Goal: Obtain resource: Obtain resource

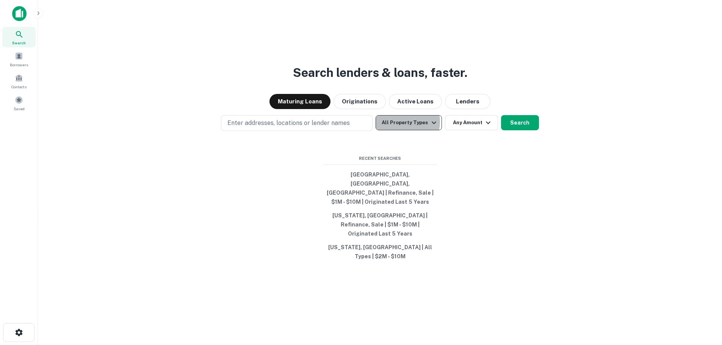
click at [403, 130] on button "All Property Types" at bounding box center [408, 122] width 66 height 15
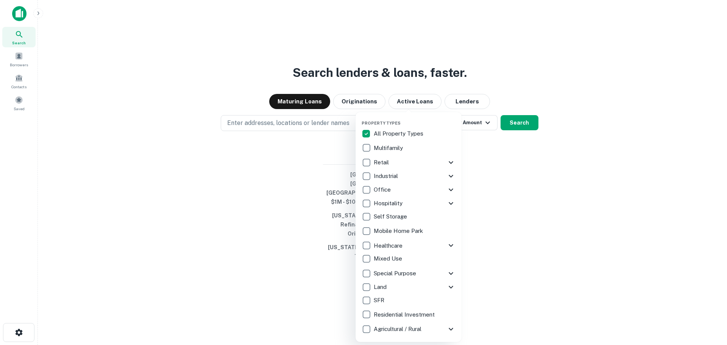
click at [389, 131] on p "All Property Types" at bounding box center [399, 133] width 51 height 9
click at [384, 161] on p "Retail" at bounding box center [382, 162] width 17 height 9
click at [451, 161] on icon at bounding box center [450, 162] width 9 height 9
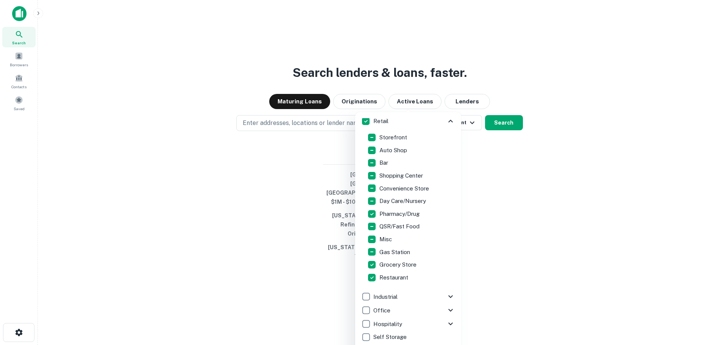
scroll to position [38, 0]
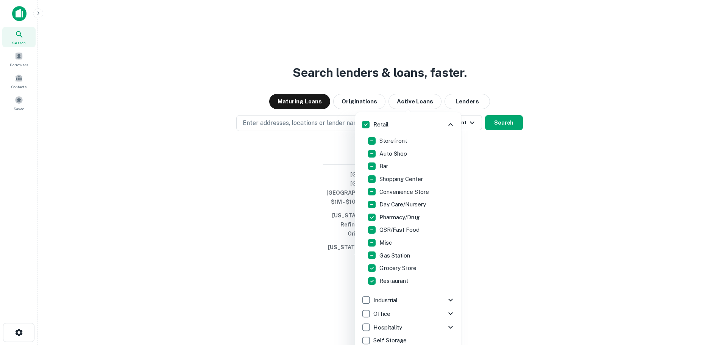
click at [397, 283] on p "Restaurant" at bounding box center [395, 281] width 30 height 9
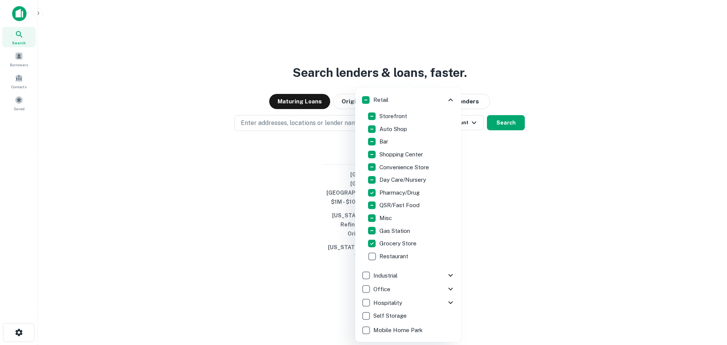
click at [392, 232] on p "Gas Station" at bounding box center [396, 231] width 32 height 9
click at [395, 115] on p "Storefront" at bounding box center [394, 116] width 29 height 9
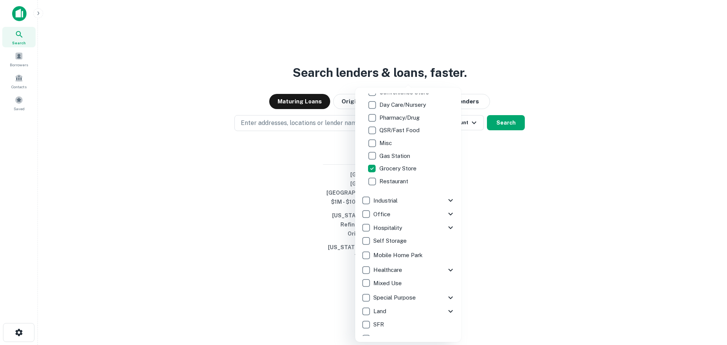
scroll to position [114, 0]
click at [446, 202] on icon at bounding box center [450, 199] width 9 height 9
click at [385, 169] on p "Flex" at bounding box center [386, 168] width 13 height 9
click at [396, 197] on p "Warehouse" at bounding box center [395, 193] width 31 height 9
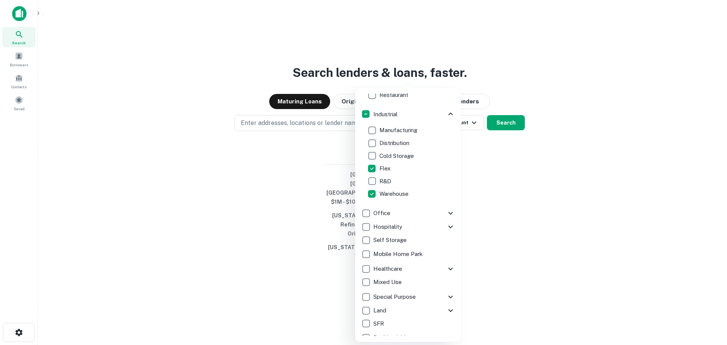
click at [446, 211] on icon at bounding box center [450, 213] width 9 height 9
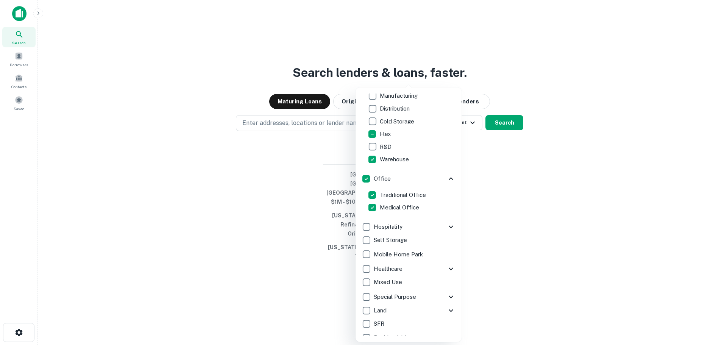
scroll to position [257, 0]
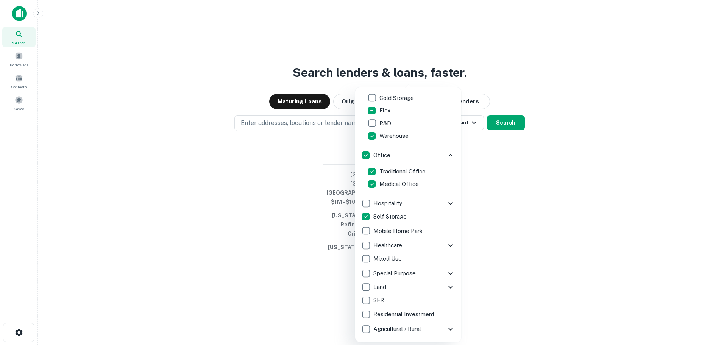
click at [446, 247] on icon at bounding box center [450, 245] width 9 height 9
click at [446, 288] on icon at bounding box center [450, 287] width 9 height 9
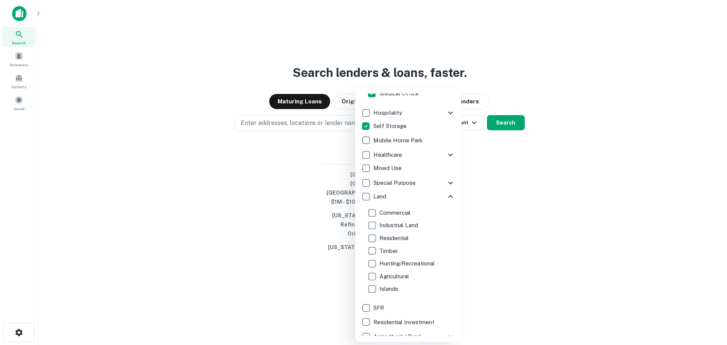
scroll to position [355, 0]
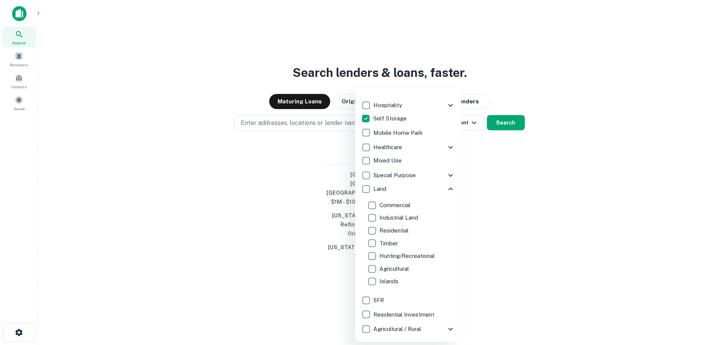
click at [449, 189] on icon at bounding box center [450, 189] width 9 height 9
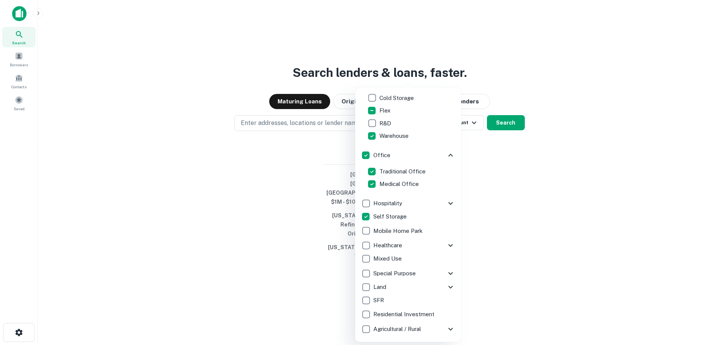
scroll to position [257, 0]
click at [381, 301] on p "SFR" at bounding box center [380, 300] width 12 height 9
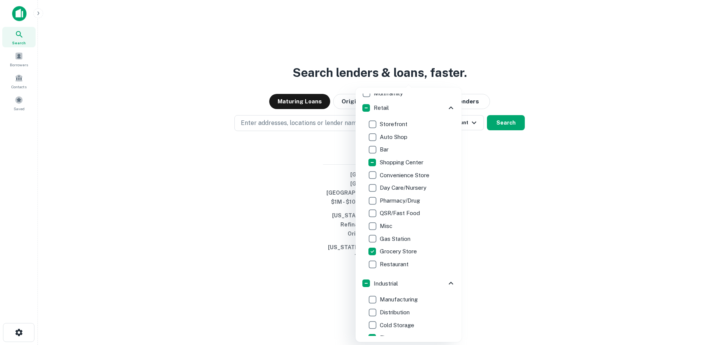
scroll to position [0, 0]
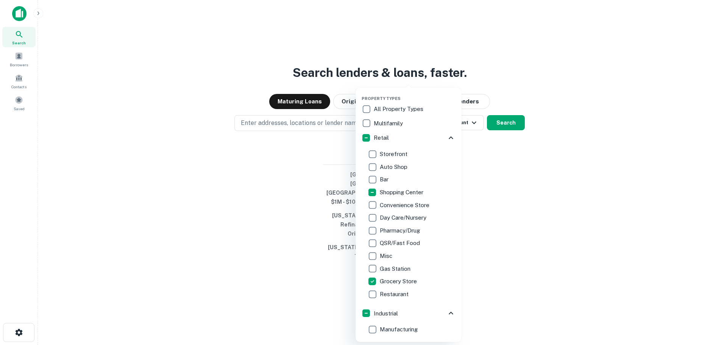
click at [386, 122] on p "Multifamily" at bounding box center [389, 123] width 31 height 9
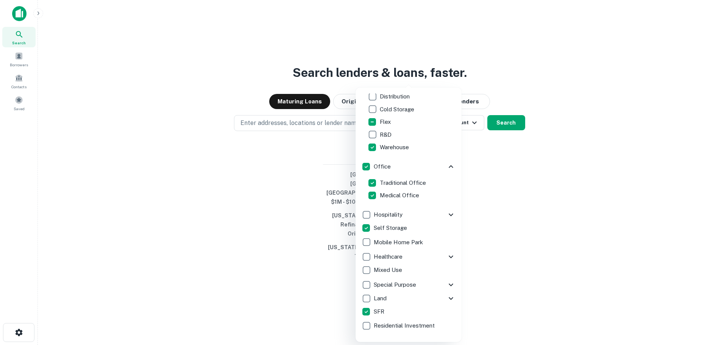
scroll to position [257, 0]
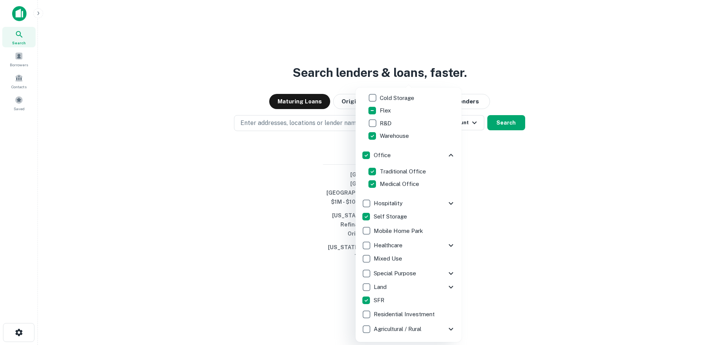
click at [499, 193] on div at bounding box center [363, 172] width 727 height 345
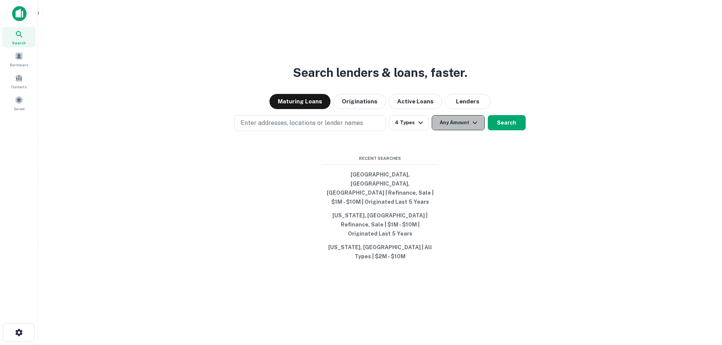
click at [439, 130] on button "Any Amount" at bounding box center [458, 122] width 53 height 15
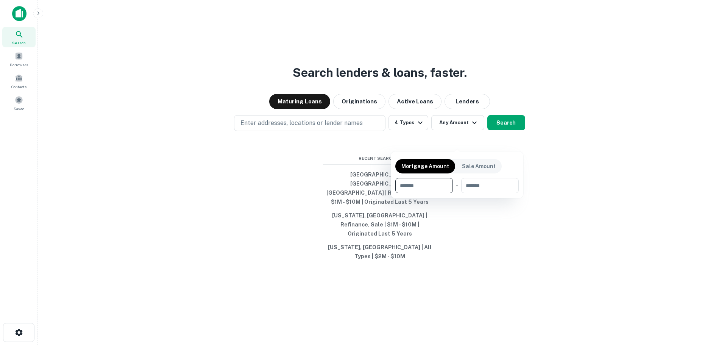
click at [434, 191] on input "number" at bounding box center [422, 185] width 52 height 15
type input "*******"
click at [654, 210] on div at bounding box center [363, 172] width 727 height 345
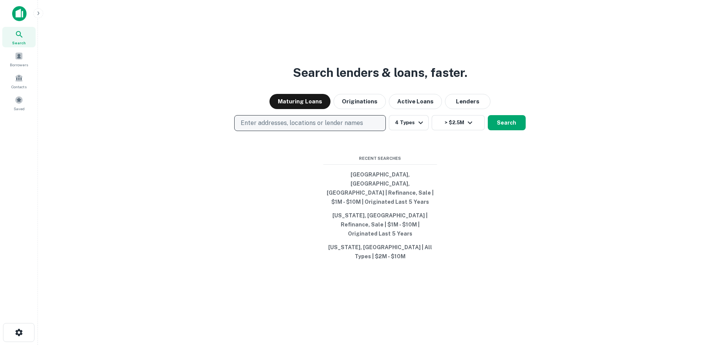
click at [303, 128] on p "Enter addresses, locations or lender names" at bounding box center [302, 123] width 122 height 9
type input "**********"
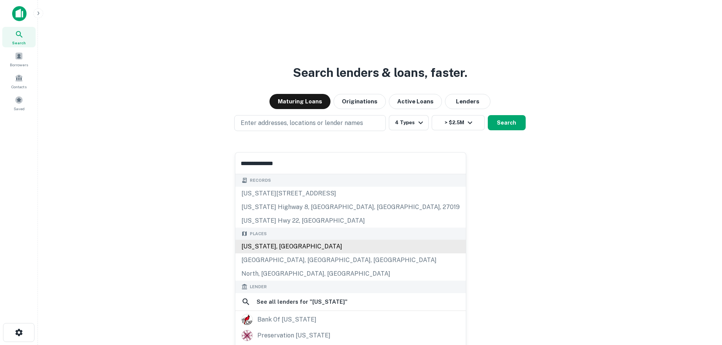
click at [291, 244] on div "[US_STATE], [GEOGRAPHIC_DATA]" at bounding box center [350, 247] width 230 height 14
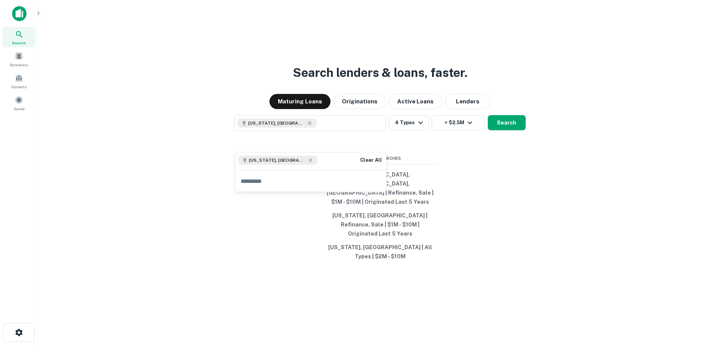
click at [528, 208] on div "Search lenders & loans, faster. Maturing Loans Originations Active Loans Lender…" at bounding box center [380, 190] width 672 height 345
click at [515, 131] on div "[US_STATE], [GEOGRAPHIC_DATA] 4 Types > $2.5M Search" at bounding box center [380, 123] width 672 height 16
click at [513, 130] on button "Search" at bounding box center [507, 122] width 38 height 15
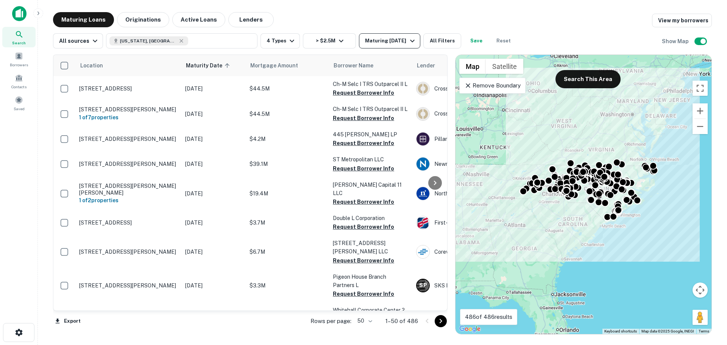
click at [378, 41] on div "Maturing [DATE]" at bounding box center [391, 40] width 52 height 9
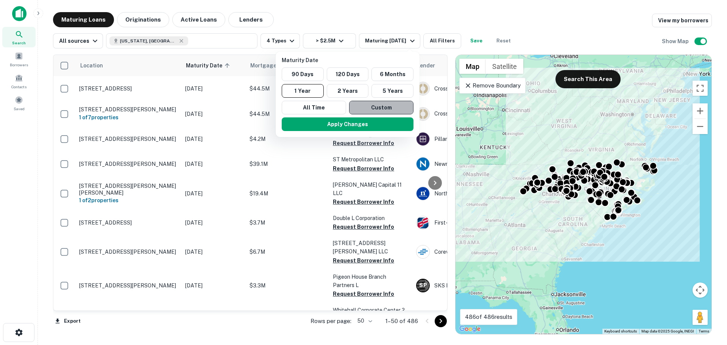
click at [361, 105] on button "Custom" at bounding box center [381, 108] width 64 height 14
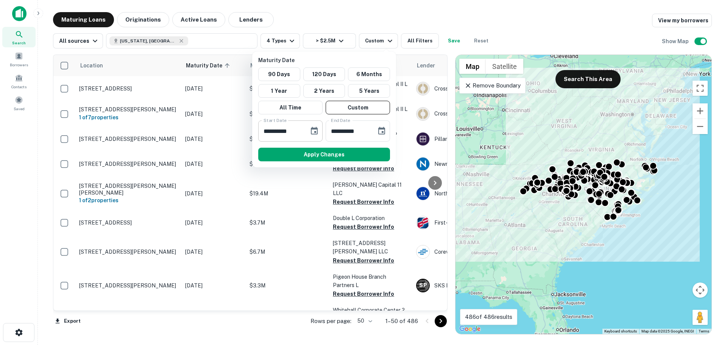
click at [314, 130] on icon "Choose date, selected date is Oct 2, 2025" at bounding box center [314, 131] width 9 height 9
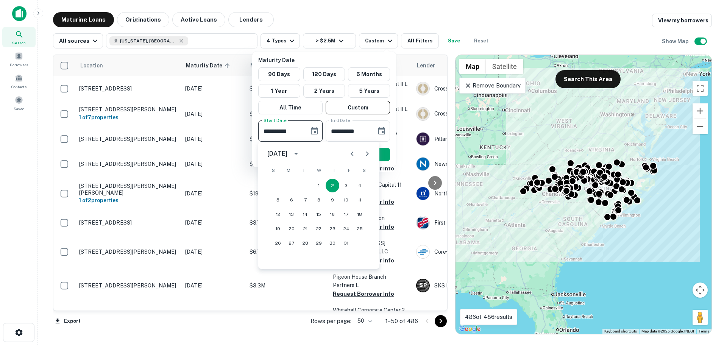
click at [301, 153] on icon "calendar view is open, switch to year view" at bounding box center [296, 153] width 9 height 9
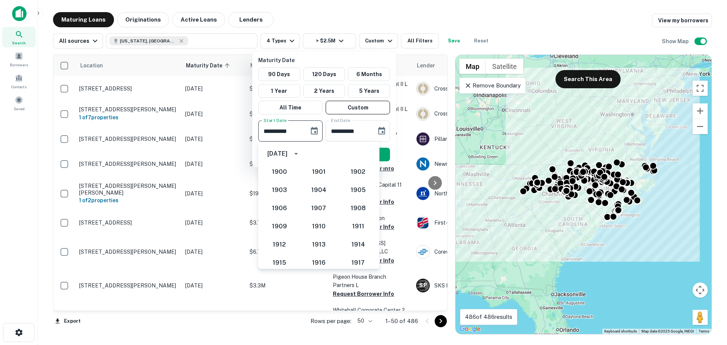
scroll to position [702, 0]
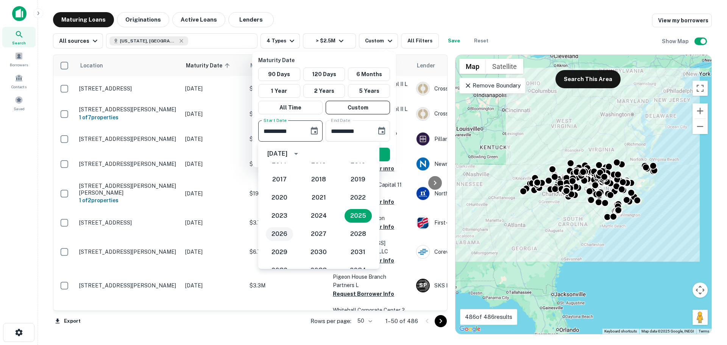
click at [285, 230] on button "2026" at bounding box center [279, 234] width 27 height 14
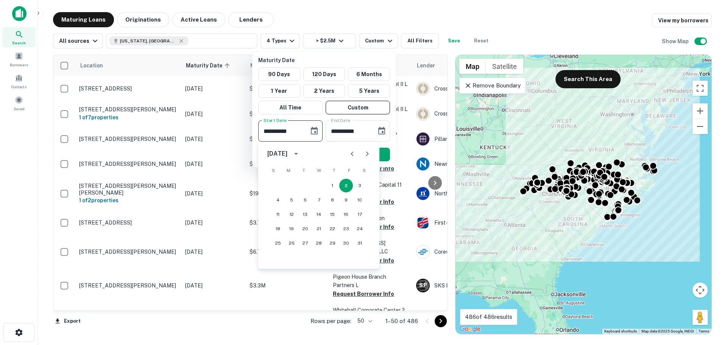
click at [303, 149] on div "[DATE]" at bounding box center [284, 153] width 35 height 13
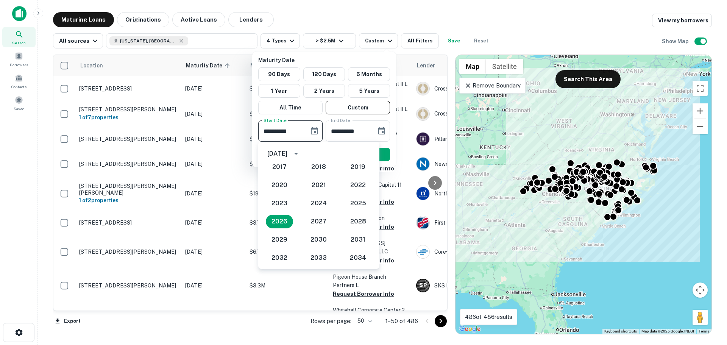
scroll to position [720, 0]
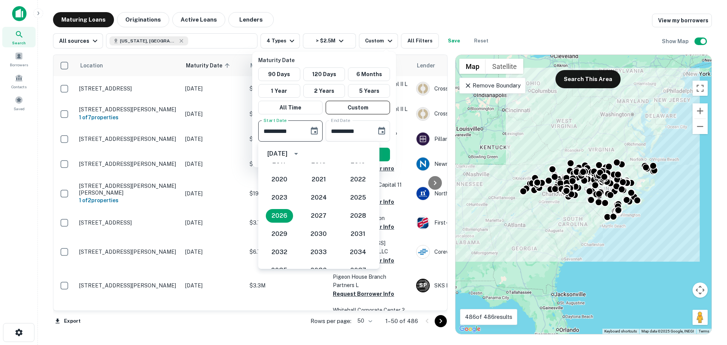
click at [288, 153] on div "[DATE]" at bounding box center [277, 153] width 20 height 9
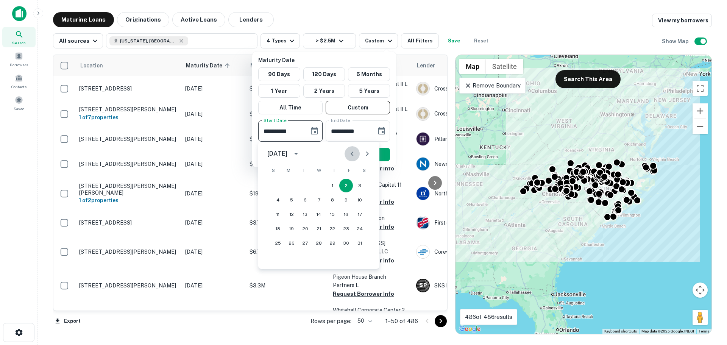
click at [349, 157] on icon "Previous month" at bounding box center [352, 153] width 9 height 9
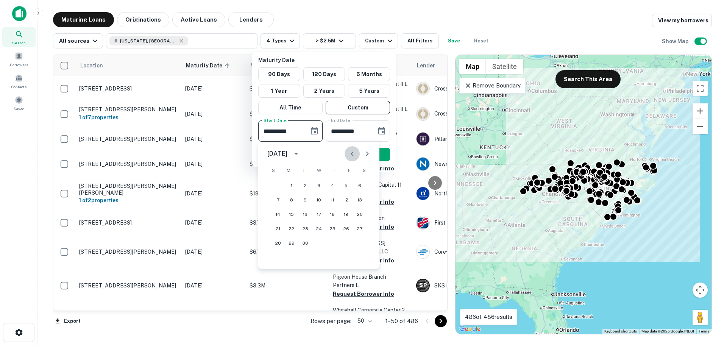
click at [349, 157] on icon "Previous month" at bounding box center [352, 153] width 9 height 9
click at [333, 187] on button "1" at bounding box center [333, 186] width 14 height 14
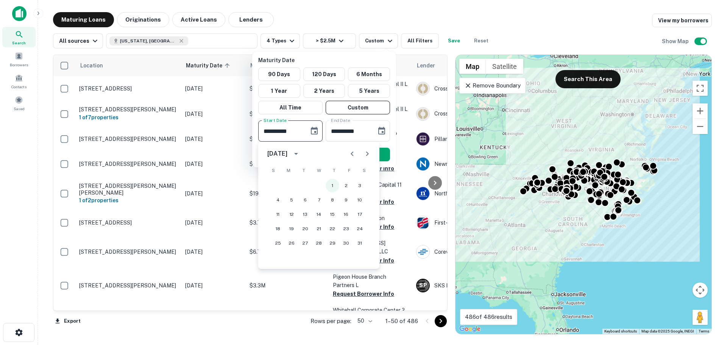
type input "**********"
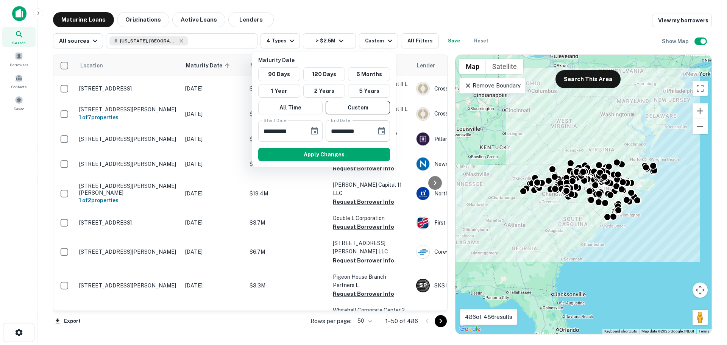
click at [380, 133] on icon "Choose date, selected date is Mar 31, 2026" at bounding box center [381, 131] width 9 height 9
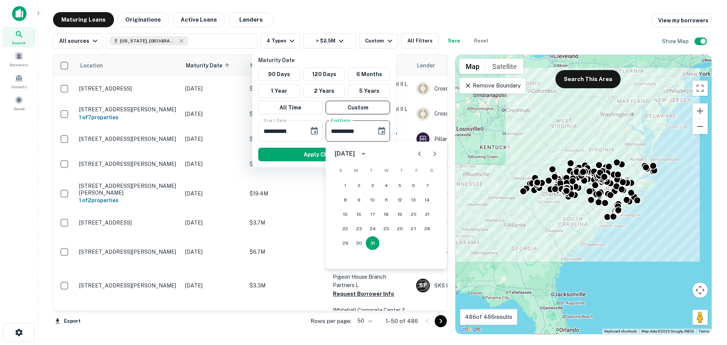
click at [433, 154] on icon "Next month" at bounding box center [434, 153] width 9 height 9
click at [375, 242] on button "30" at bounding box center [373, 243] width 14 height 14
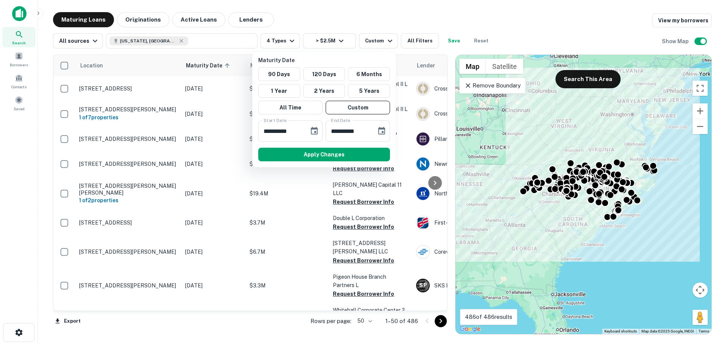
type input "**********"
click at [344, 154] on button "Apply Changes" at bounding box center [324, 155] width 132 height 14
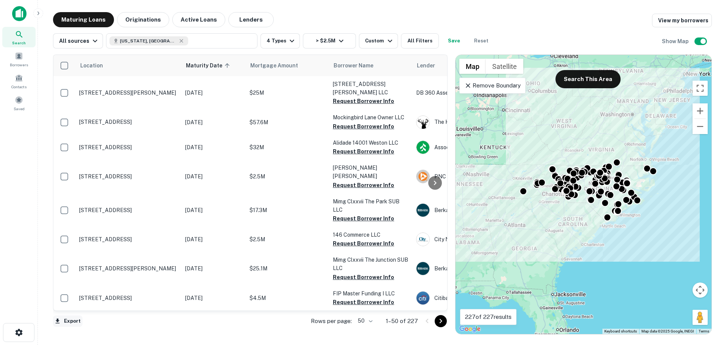
click at [77, 322] on button "Export" at bounding box center [68, 321] width 30 height 11
click at [371, 321] on div at bounding box center [363, 172] width 727 height 345
click at [373, 321] on body "Search Borrowers Contacts Saved Maturing Loans Originations Active Loans Lender…" at bounding box center [363, 172] width 727 height 345
click at [372, 330] on li "100" at bounding box center [366, 329] width 22 height 14
click at [77, 321] on button "Export" at bounding box center [68, 321] width 30 height 11
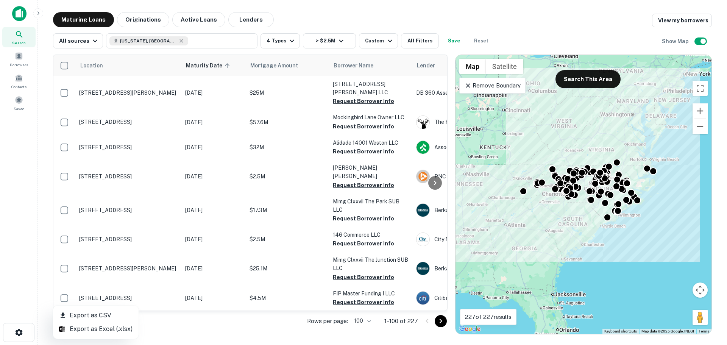
click at [92, 327] on li "Export as Excel (.xlsx)" at bounding box center [96, 329] width 86 height 14
click at [536, 30] on div "All sources [US_STATE], [GEOGRAPHIC_DATA] 4 Types > $2.5M Custom All Filters Sa…" at bounding box center [382, 37] width 659 height 21
click at [438, 322] on icon "Go to next page" at bounding box center [440, 321] width 9 height 9
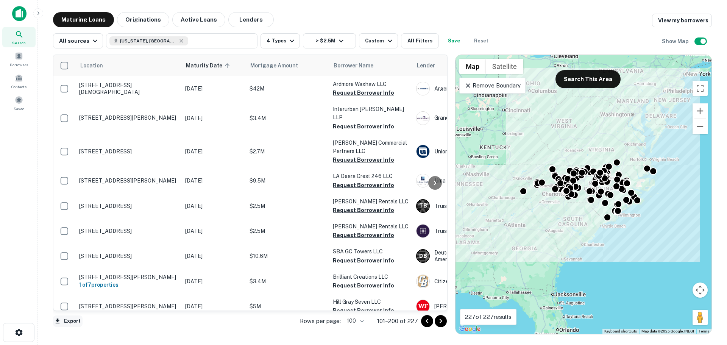
click at [74, 321] on button "Export" at bounding box center [68, 321] width 30 height 11
click at [114, 327] on li "Export as Excel (.xlsx)" at bounding box center [96, 329] width 86 height 14
drag, startPoint x: 446, startPoint y: 321, endPoint x: 442, endPoint y: 322, distance: 4.8
click at [446, 321] on button "Go to next page" at bounding box center [441, 321] width 12 height 12
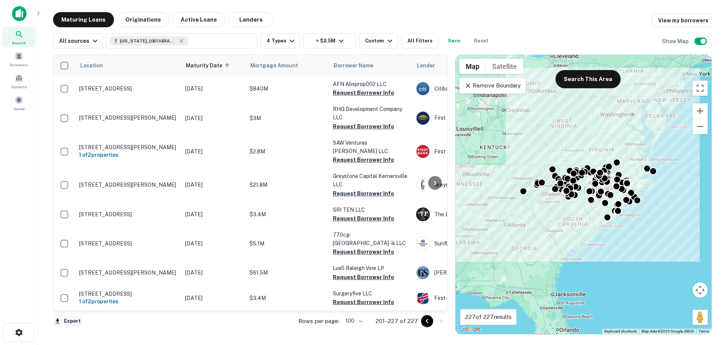
click at [78, 324] on button "Export" at bounding box center [68, 321] width 30 height 11
click at [100, 330] on li "Export as Excel (.xlsx)" at bounding box center [96, 329] width 86 height 14
